Goal: Transaction & Acquisition: Purchase product/service

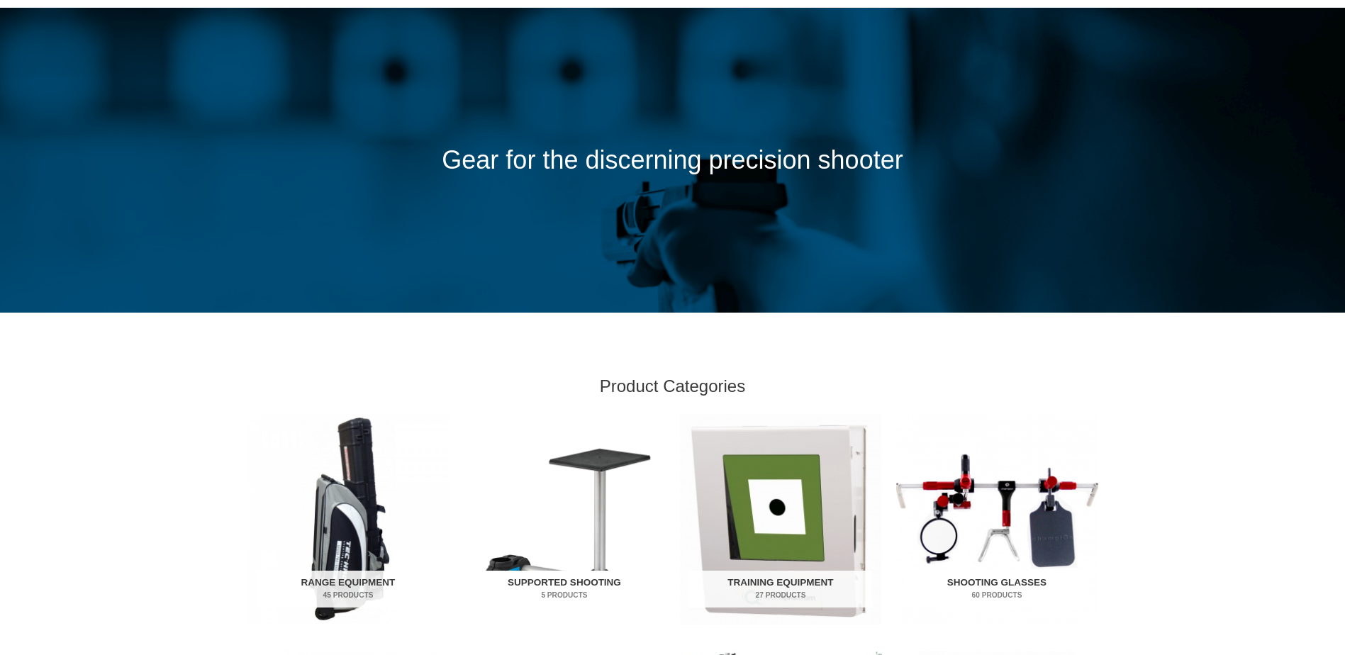
scroll to position [284, 0]
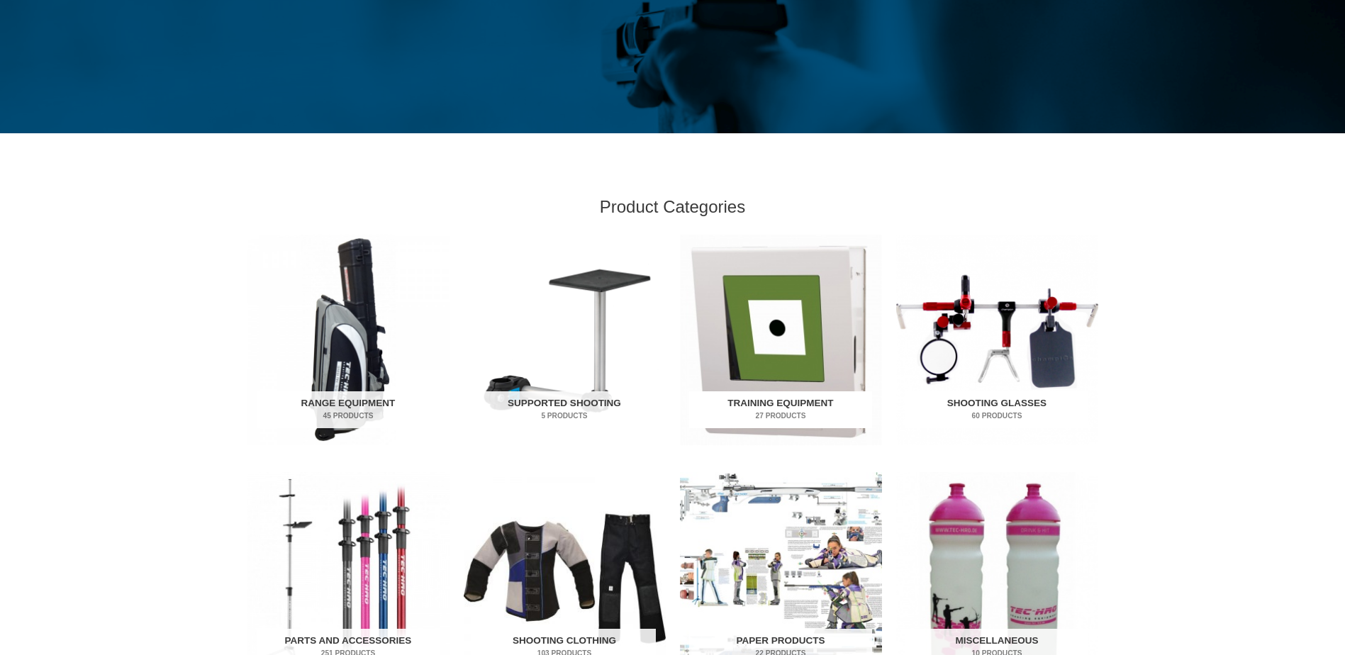
click at [750, 336] on img "Visit product category Training Equipment" at bounding box center [781, 340] width 202 height 211
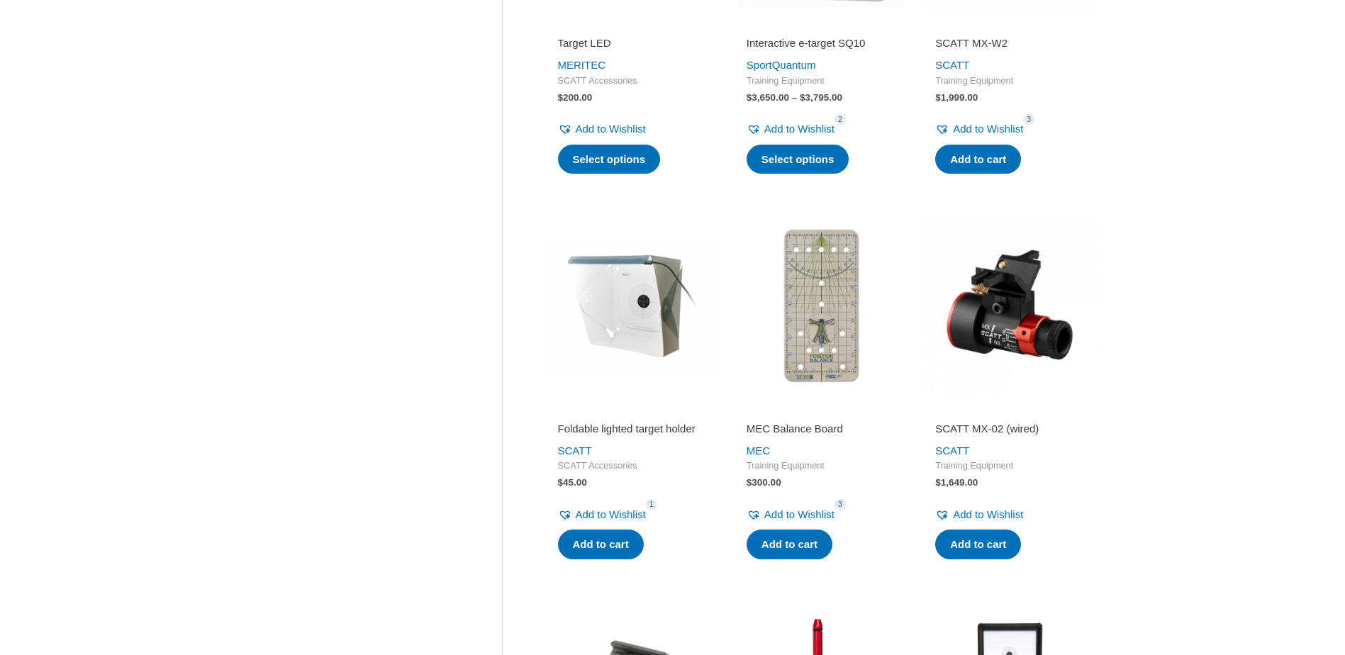
scroll to position [638, 0]
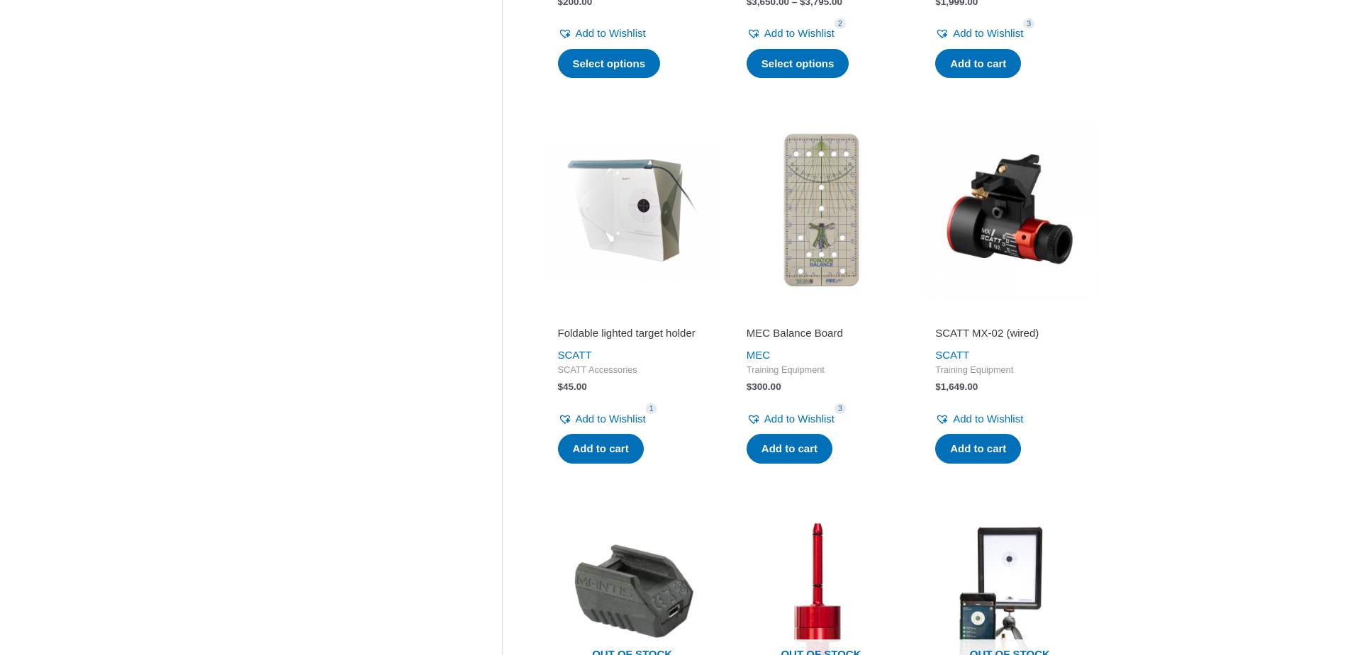
click at [590, 340] on h2 "Foldable lighted target holder" at bounding box center [632, 333] width 149 height 14
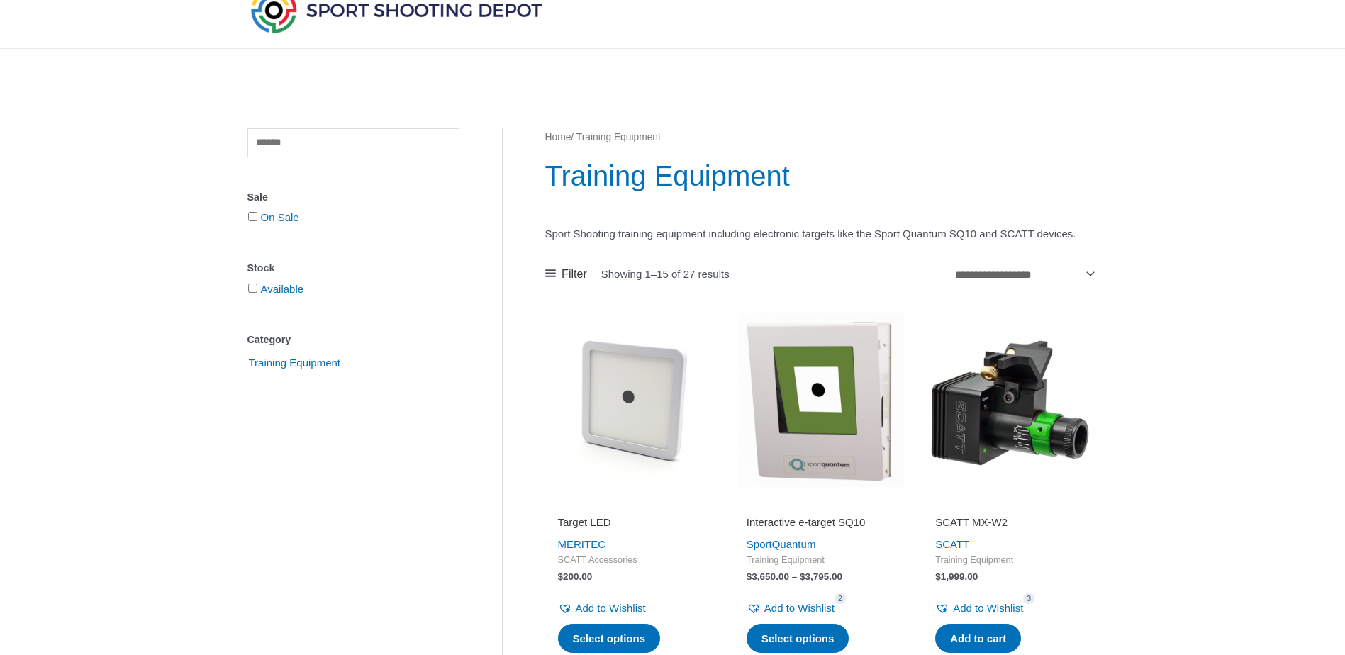
scroll to position [0, 0]
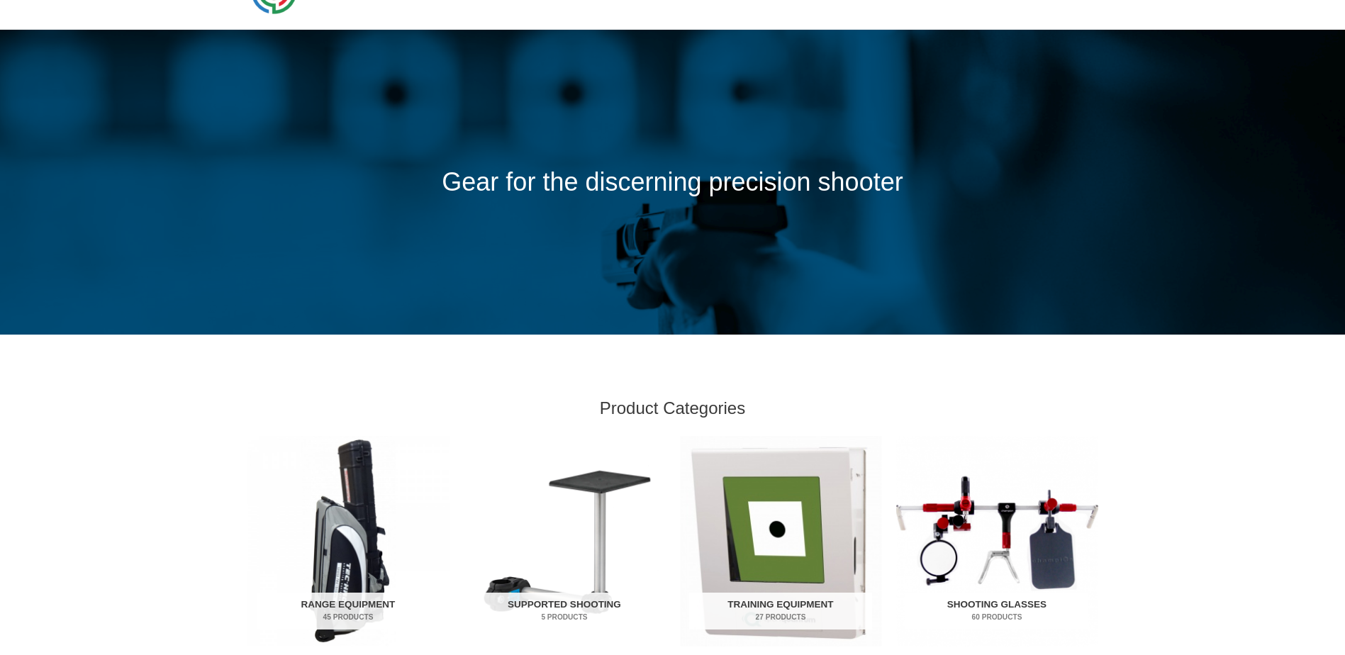
scroll to position [284, 0]
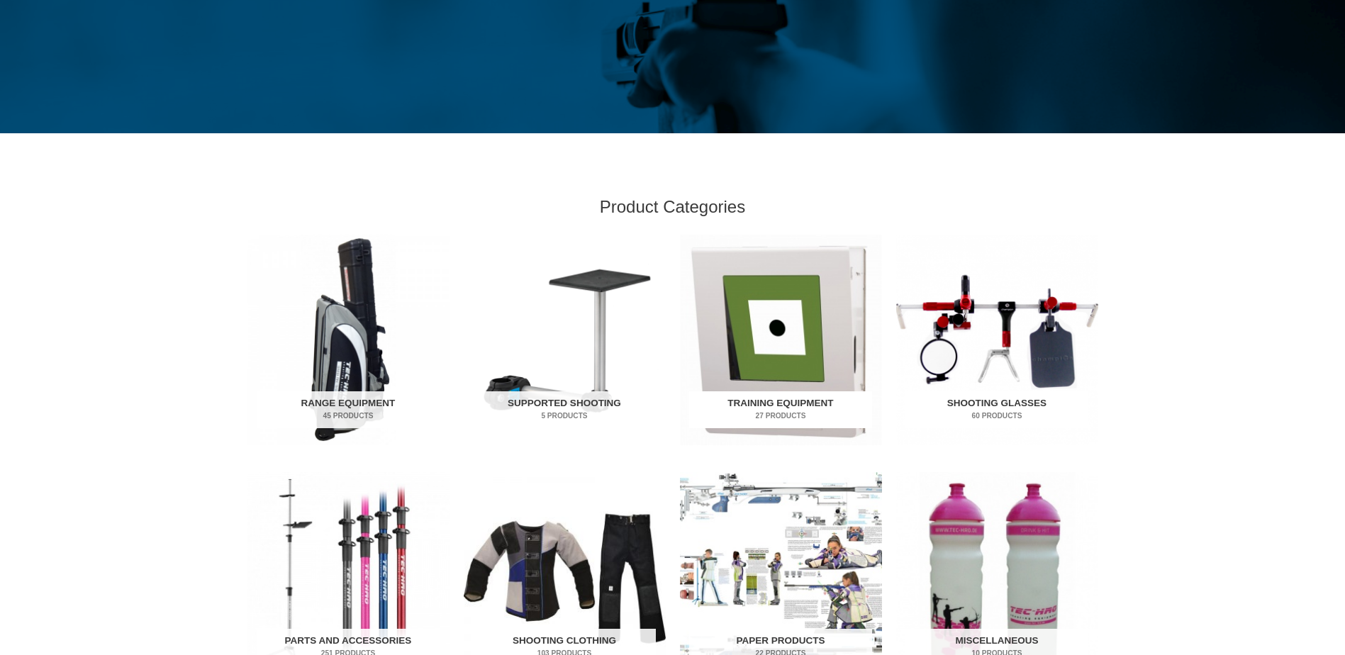
click at [762, 391] on h2 "Training Equipment 27 Products" at bounding box center [780, 409] width 183 height 37
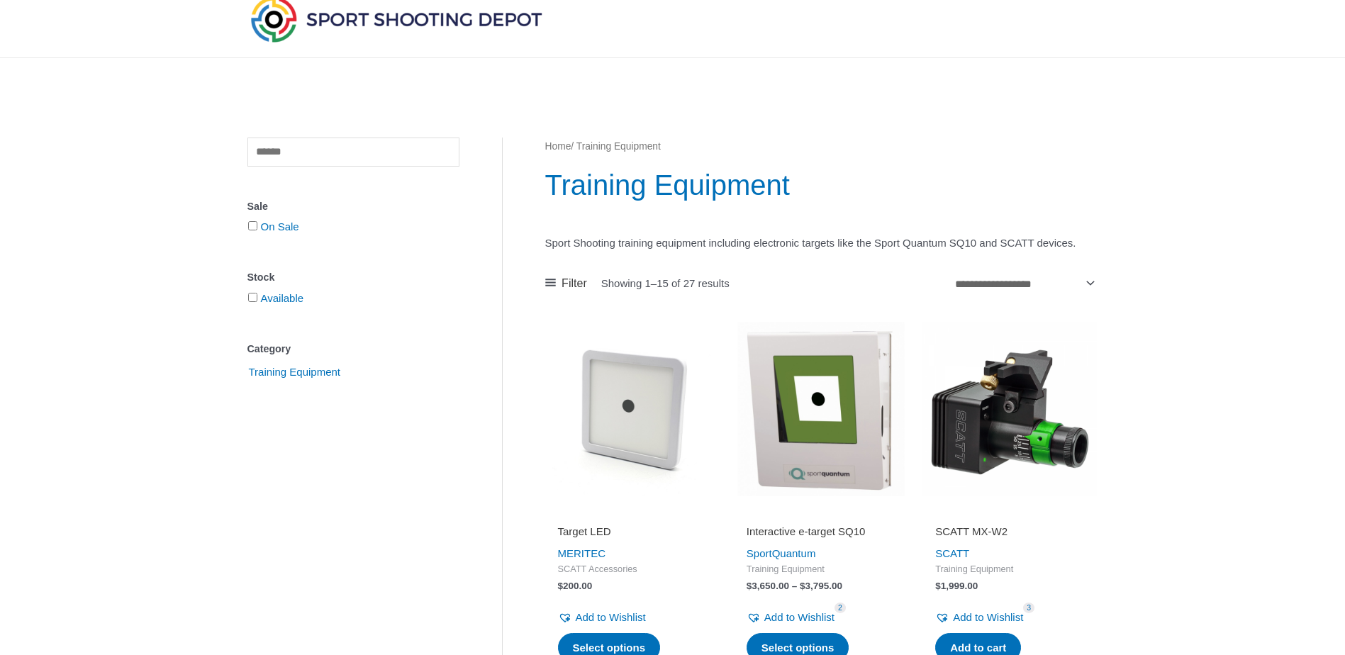
scroll to position [213, 0]
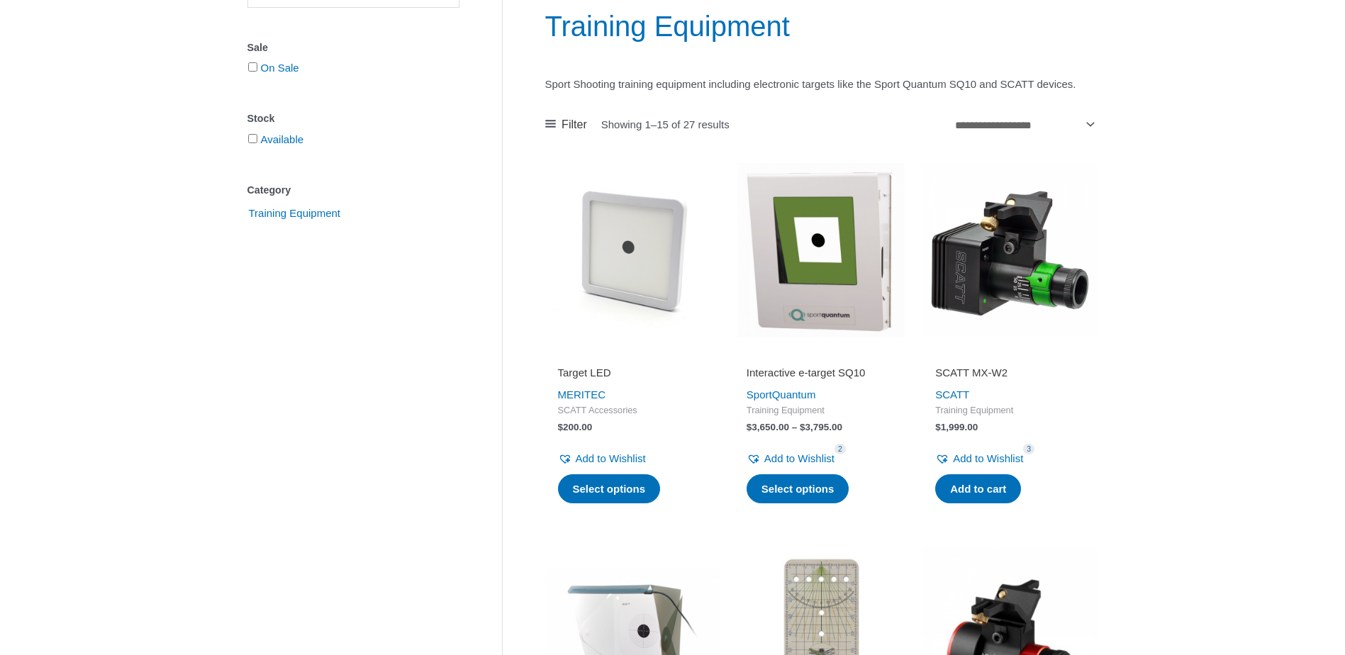
click at [816, 380] on h2 "Interactive e-target SQ10" at bounding box center [821, 373] width 149 height 14
